Goal: Task Accomplishment & Management: Use online tool/utility

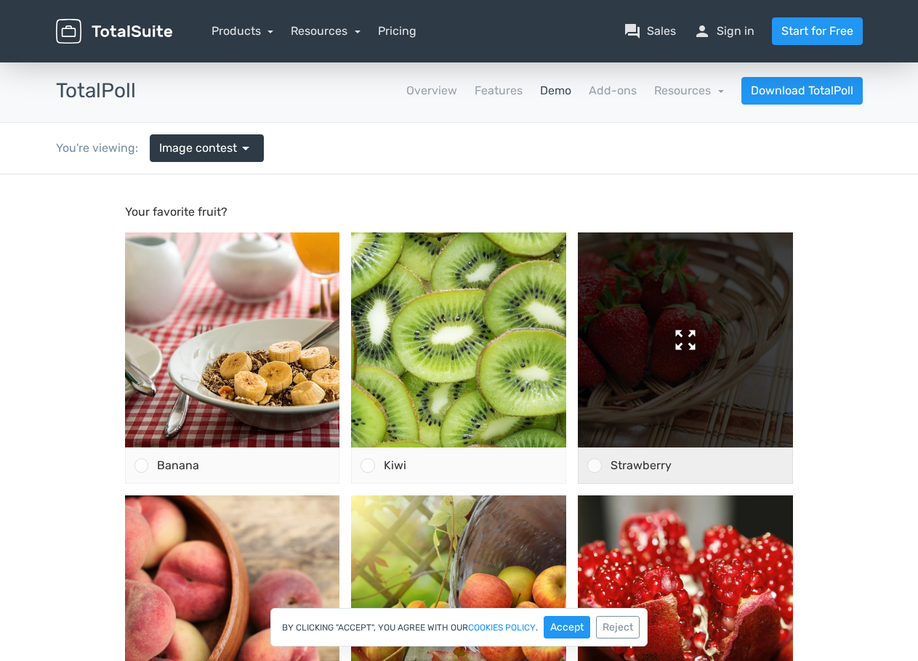
click at [687, 391] on img at bounding box center [685, 339] width 215 height 215
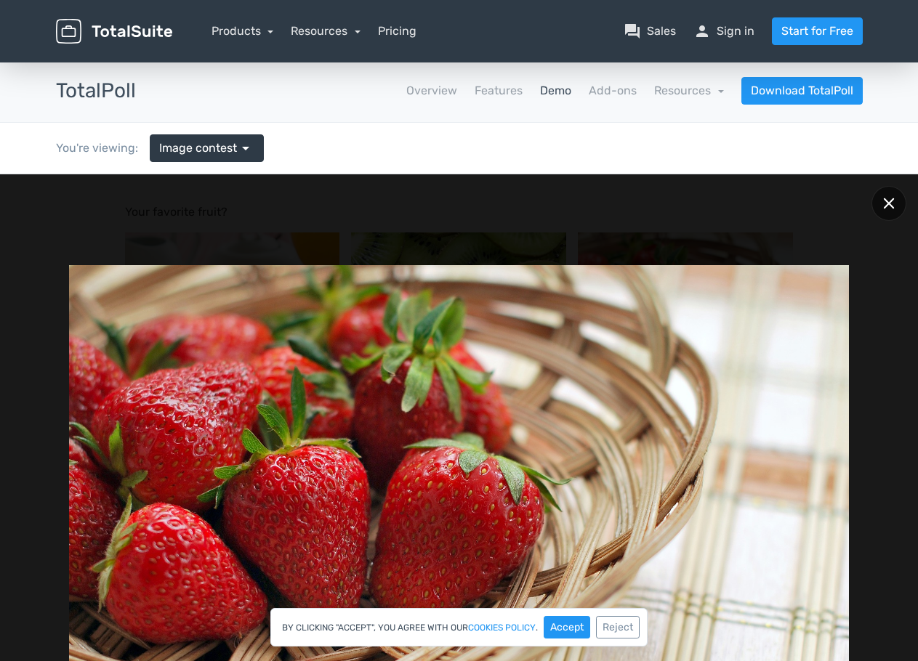
click at [889, 201] on icon at bounding box center [888, 203] width 11 height 11
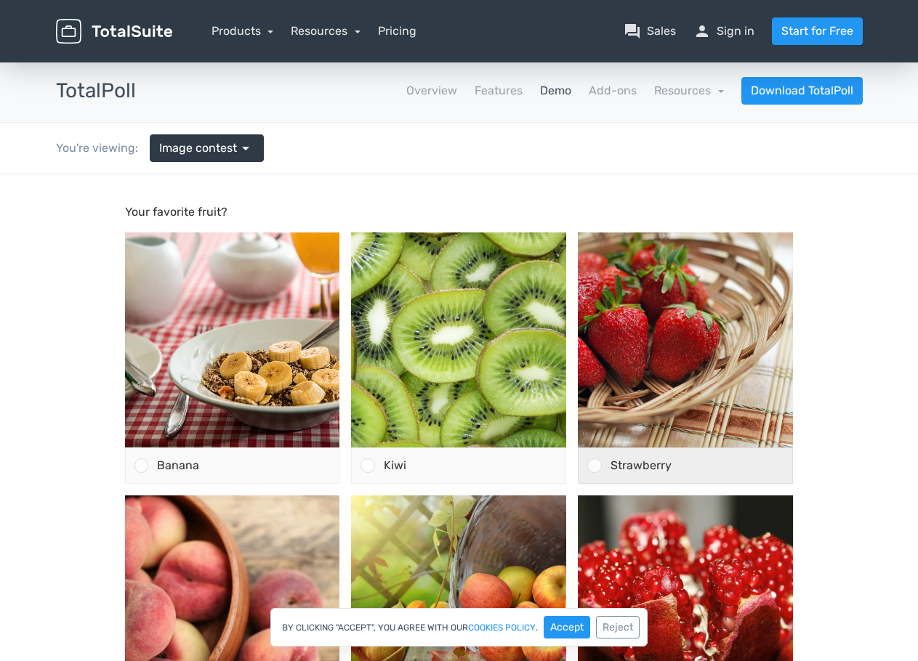
click at [592, 464] on div at bounding box center [594, 465] width 14 height 14
click at [594, 466] on input "Strawberry" at bounding box center [594, 466] width 0 height 0
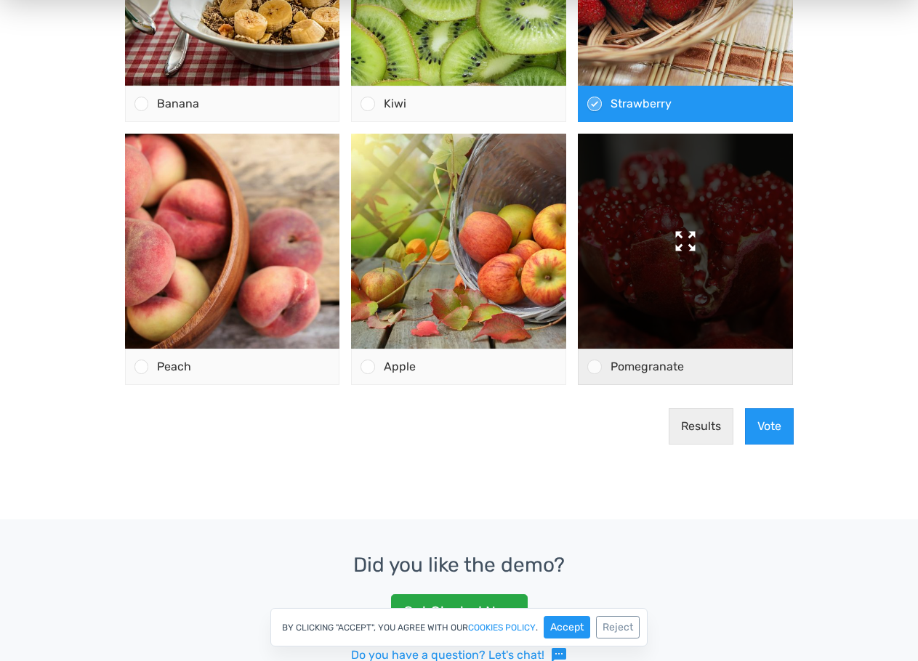
scroll to position [363, 0]
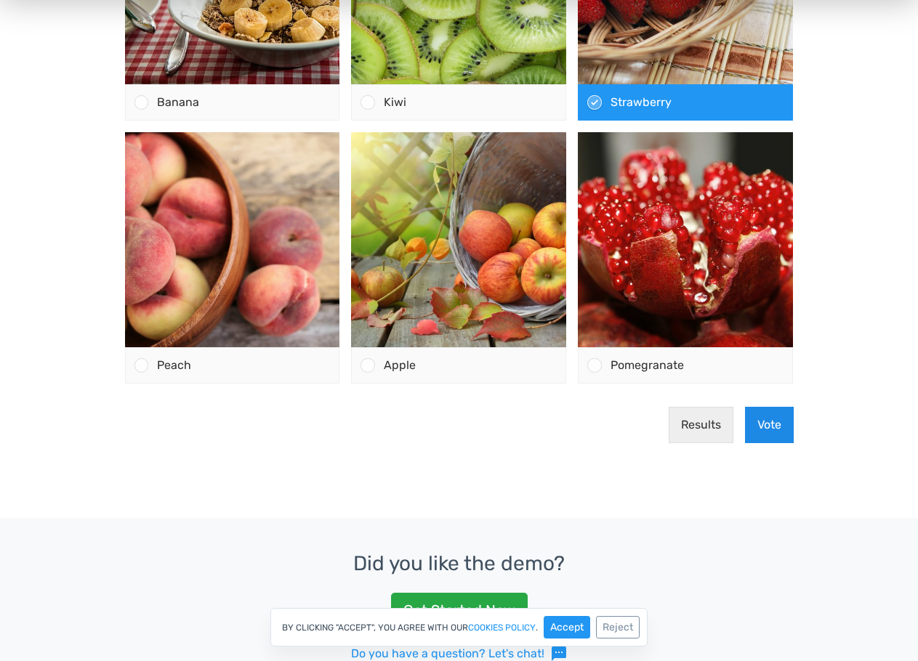
click at [773, 427] on button "Vote" at bounding box center [769, 425] width 49 height 36
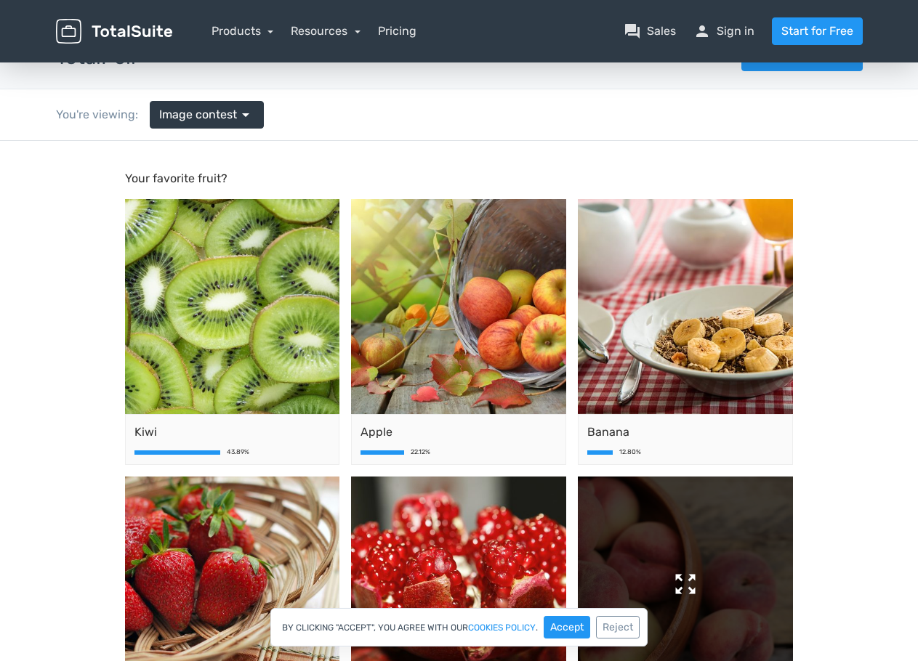
scroll to position [0, 0]
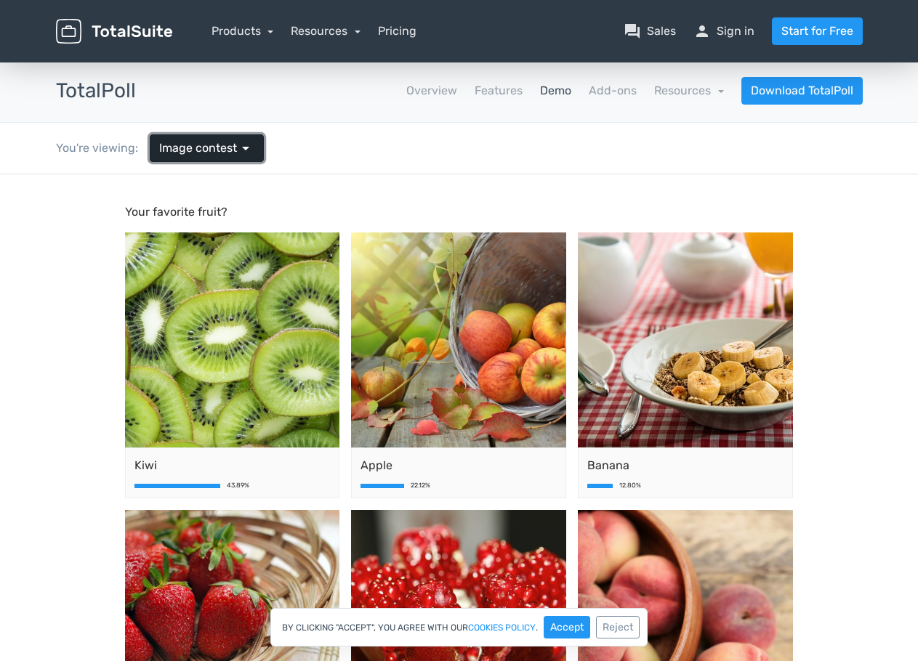
click at [246, 147] on span "arrow_drop_down" at bounding box center [245, 147] width 17 height 17
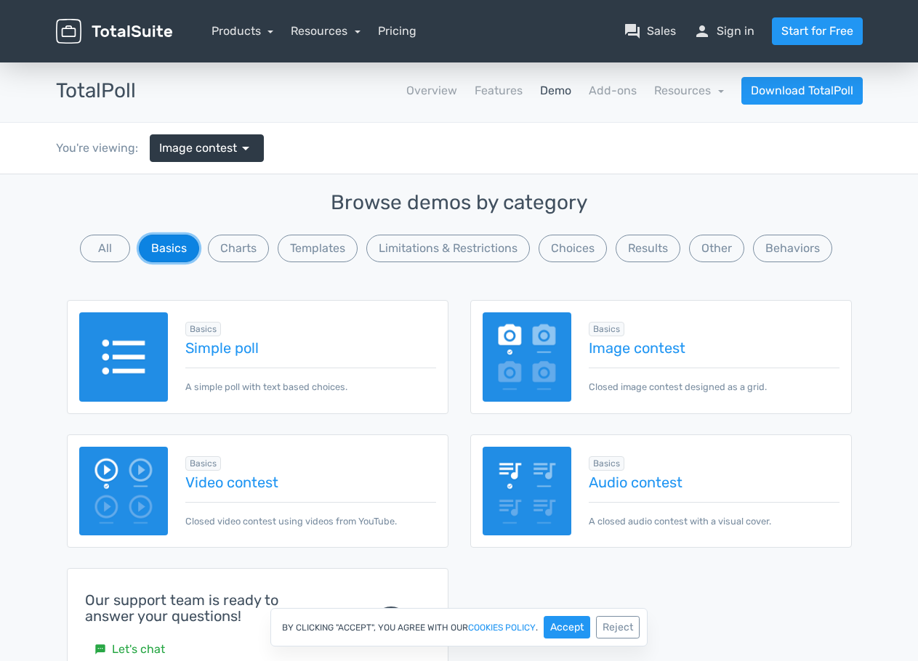
click at [178, 247] on button "Basics" at bounding box center [169, 249] width 60 height 28
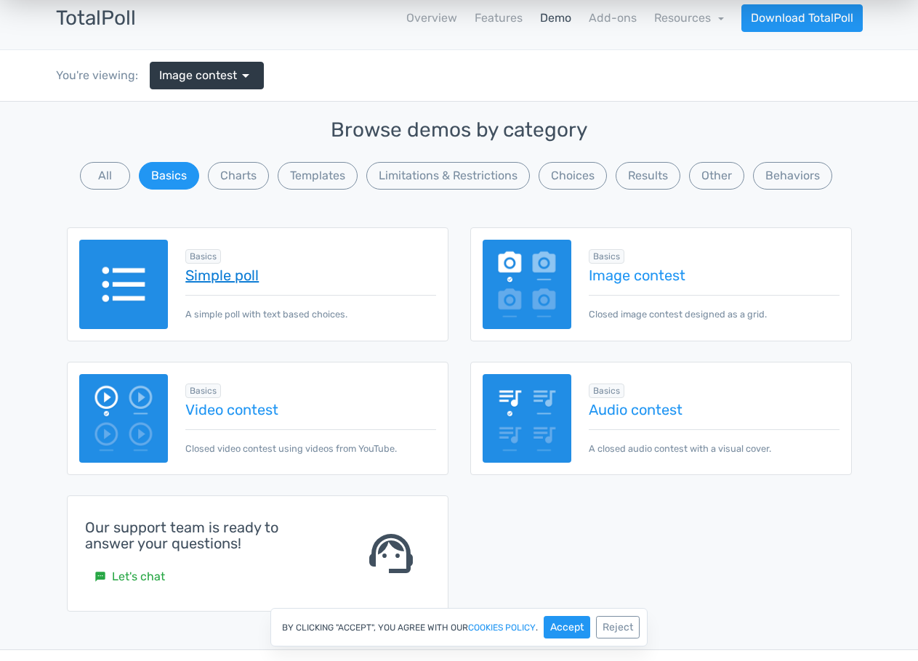
click at [229, 275] on link "Simple poll" at bounding box center [310, 275] width 250 height 16
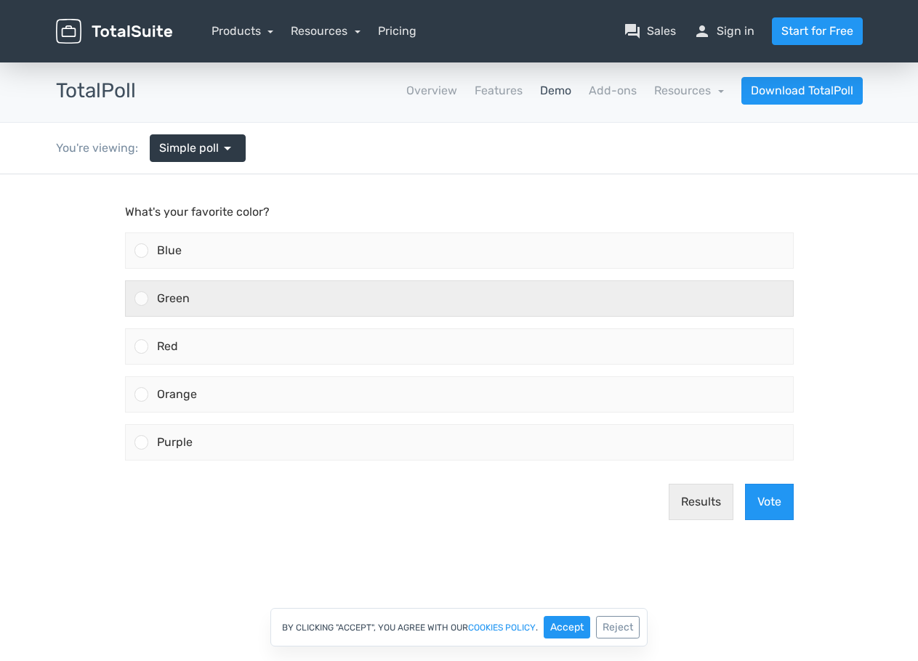
click at [219, 301] on div "Green" at bounding box center [470, 298] width 644 height 35
click at [141, 299] on input "Green" at bounding box center [141, 299] width 0 height 0
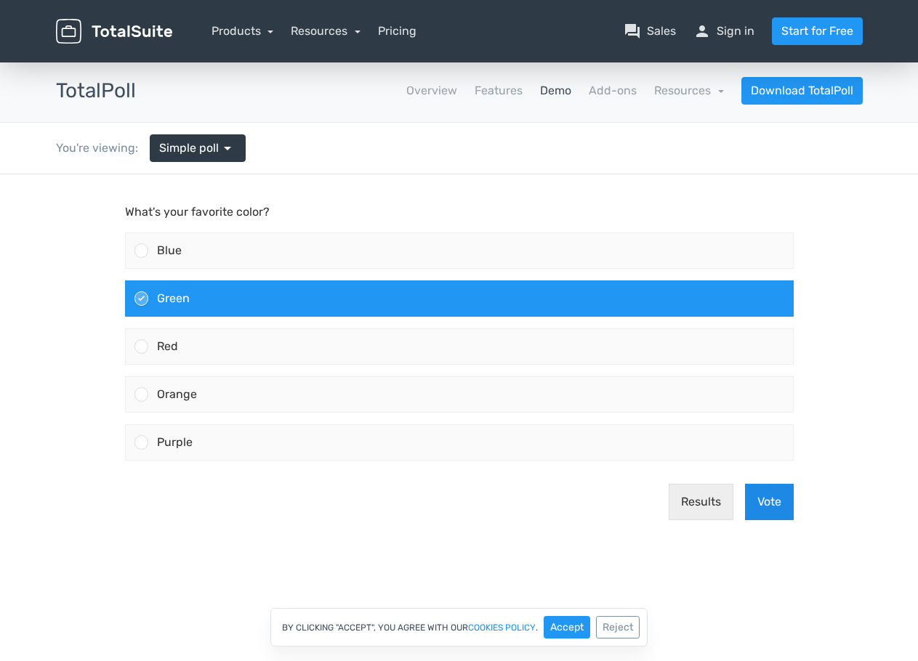
click at [766, 501] on button "Vote" at bounding box center [769, 502] width 49 height 36
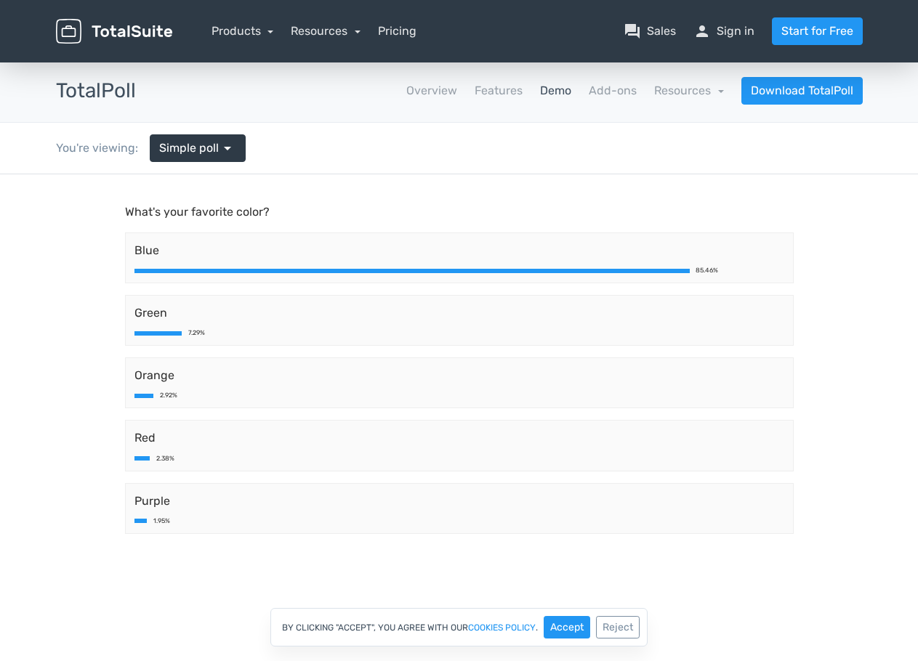
click at [559, 87] on link "Demo" at bounding box center [555, 90] width 31 height 17
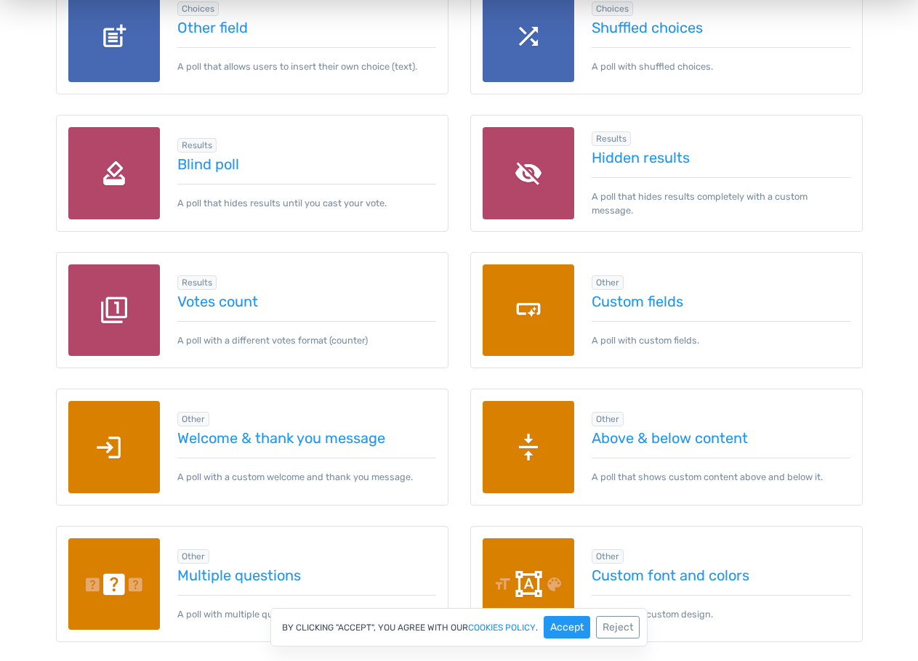
scroll to position [1598, 0]
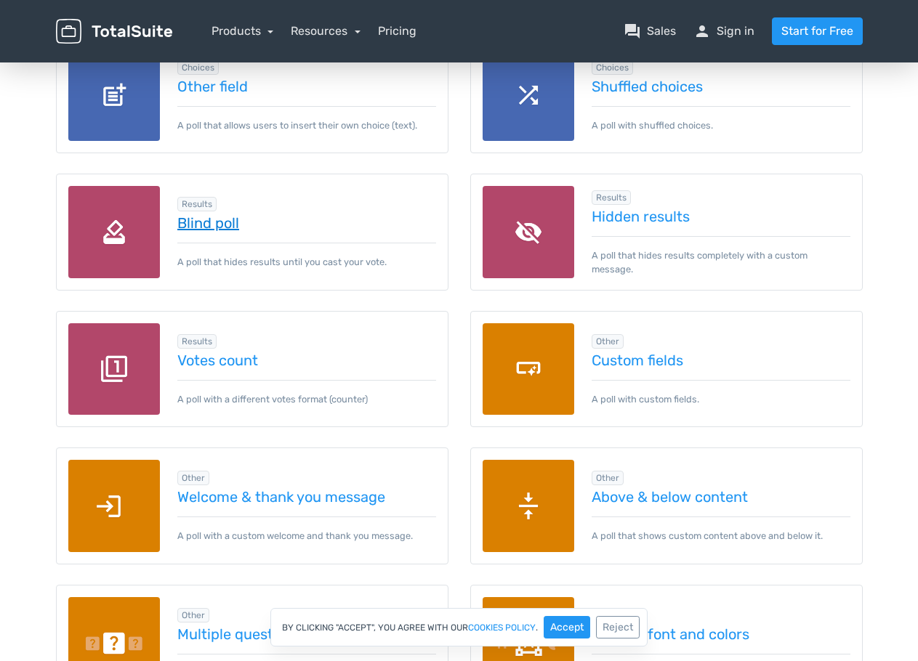
click at [214, 222] on link "Blind poll" at bounding box center [306, 223] width 259 height 16
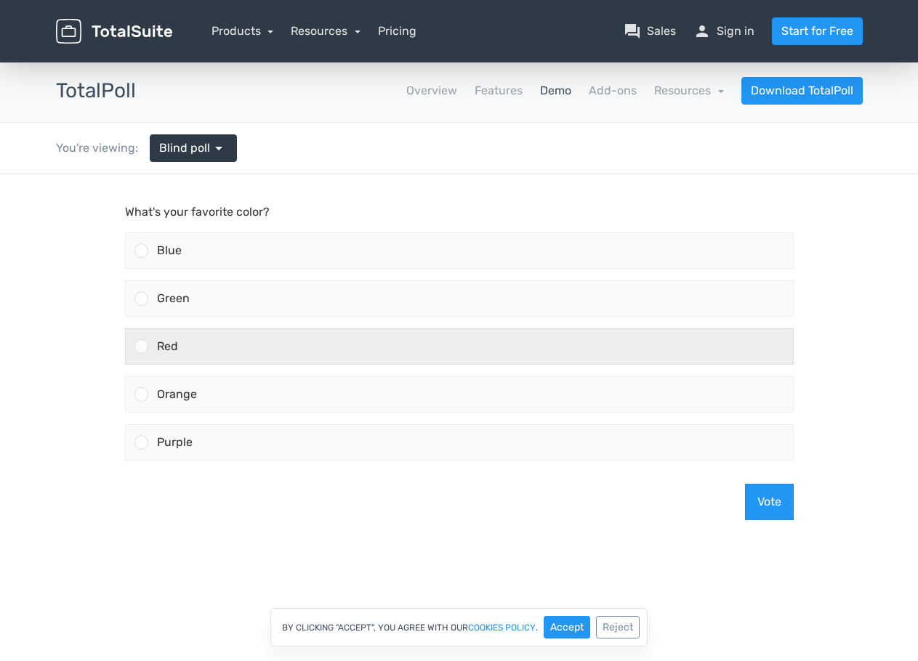
click at [241, 346] on div "Red" at bounding box center [470, 346] width 644 height 35
click at [141, 347] on input "Red" at bounding box center [141, 347] width 0 height 0
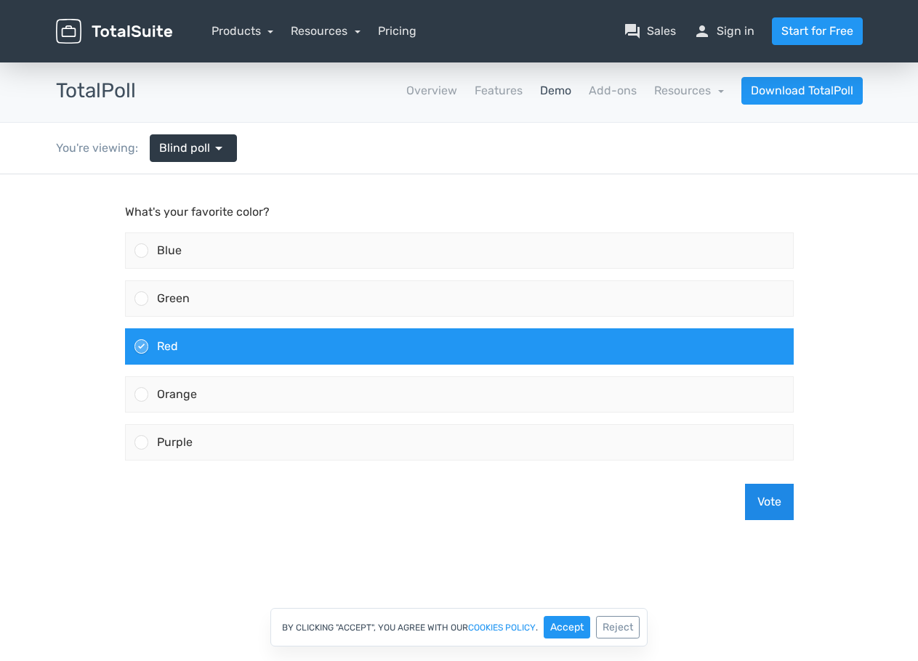
click at [774, 506] on button "Vote" at bounding box center [769, 502] width 49 height 36
